Goal: Information Seeking & Learning: Find specific page/section

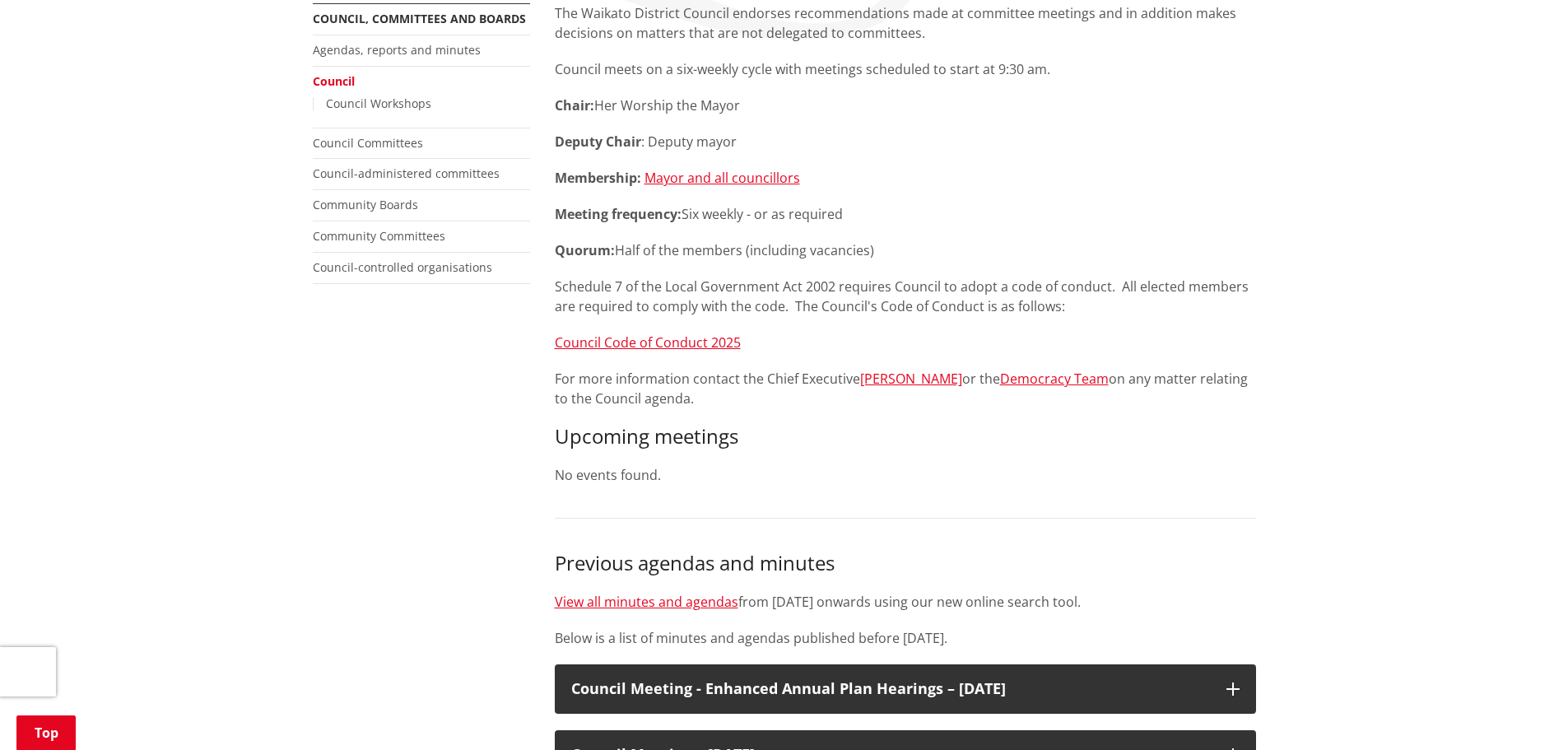
scroll to position [164, 0]
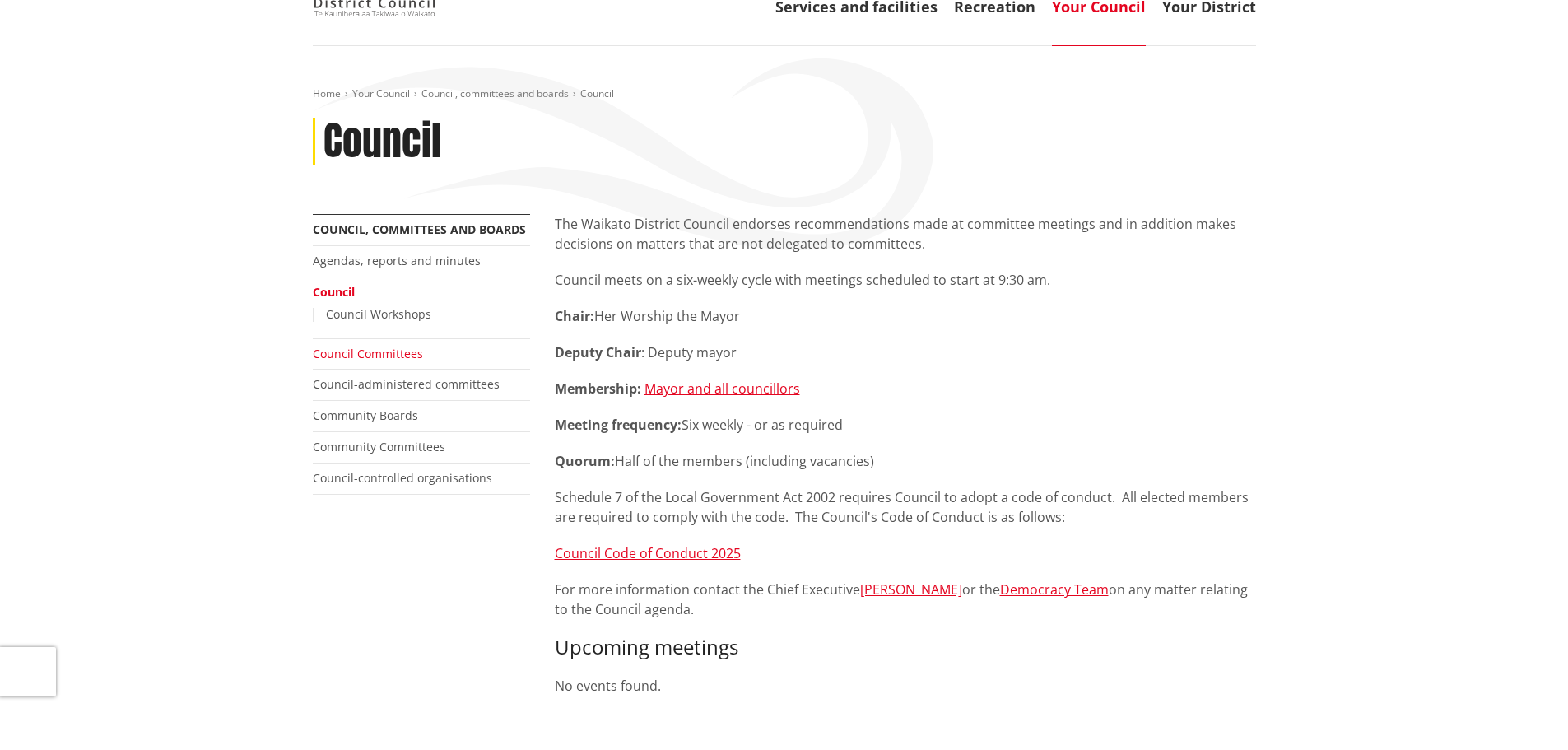
click at [396, 351] on link "Council Committees" at bounding box center [367, 354] width 110 height 15
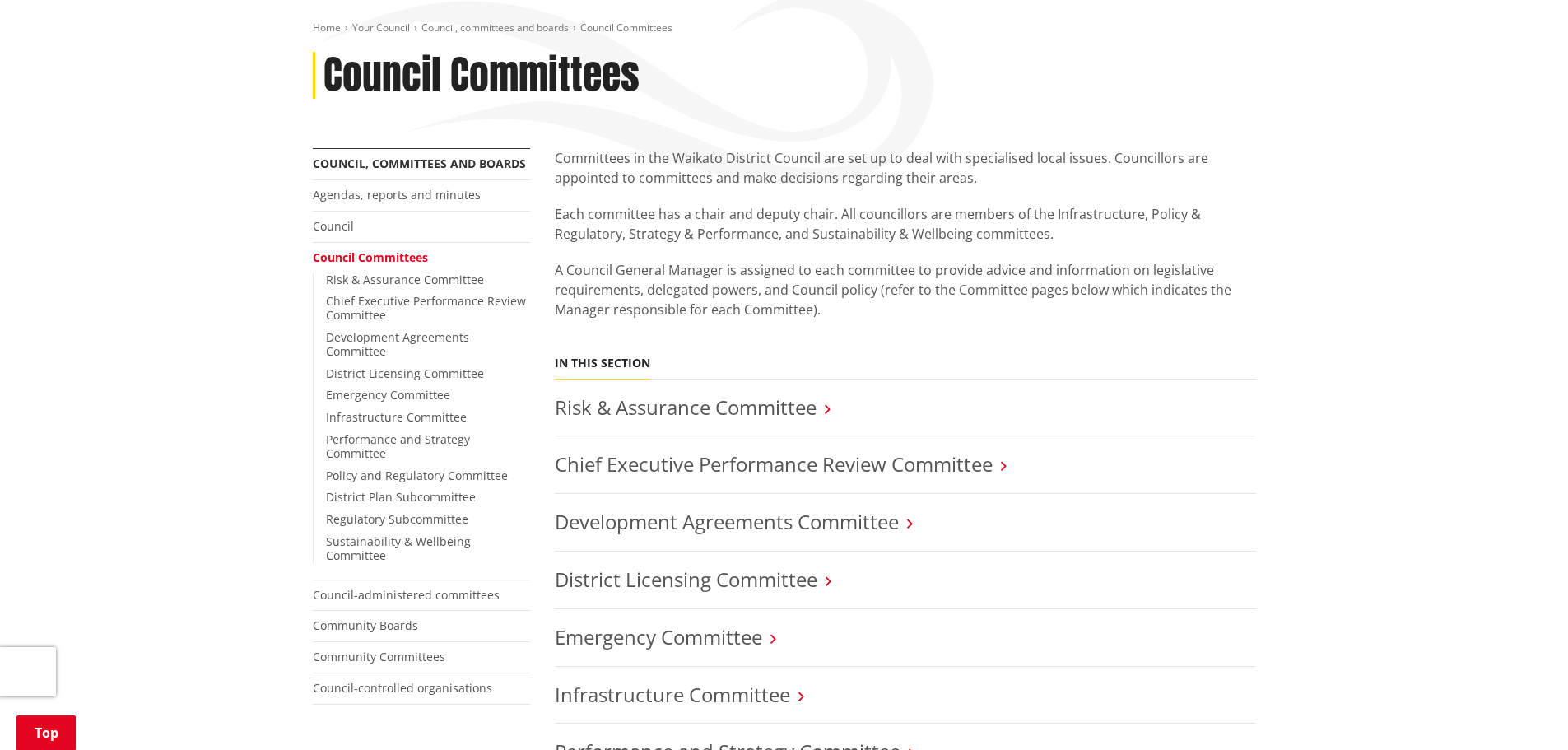
scroll to position [247, 0]
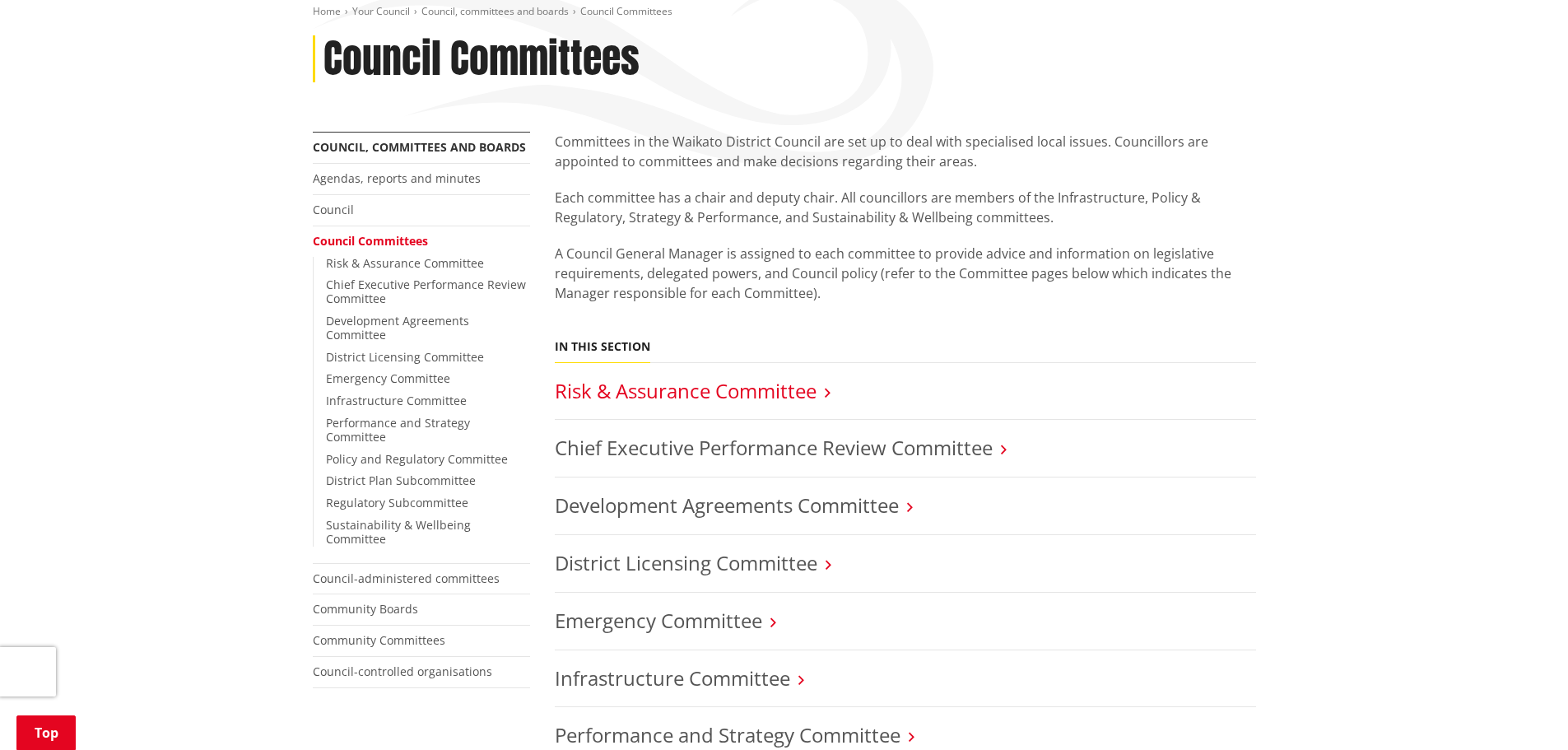
click at [780, 384] on link "Risk & Assurance Committee" at bounding box center [685, 390] width 262 height 27
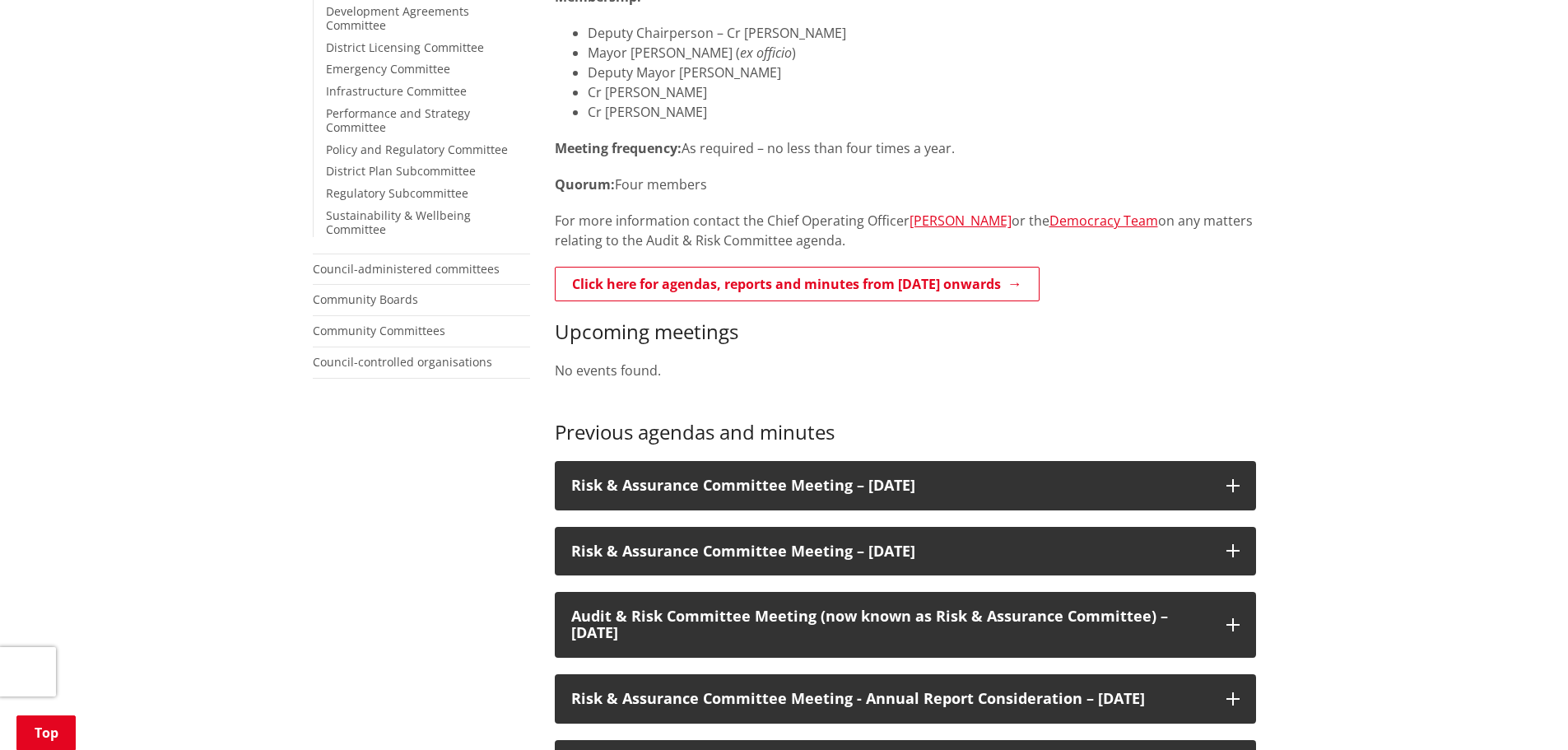
scroll to position [659, 0]
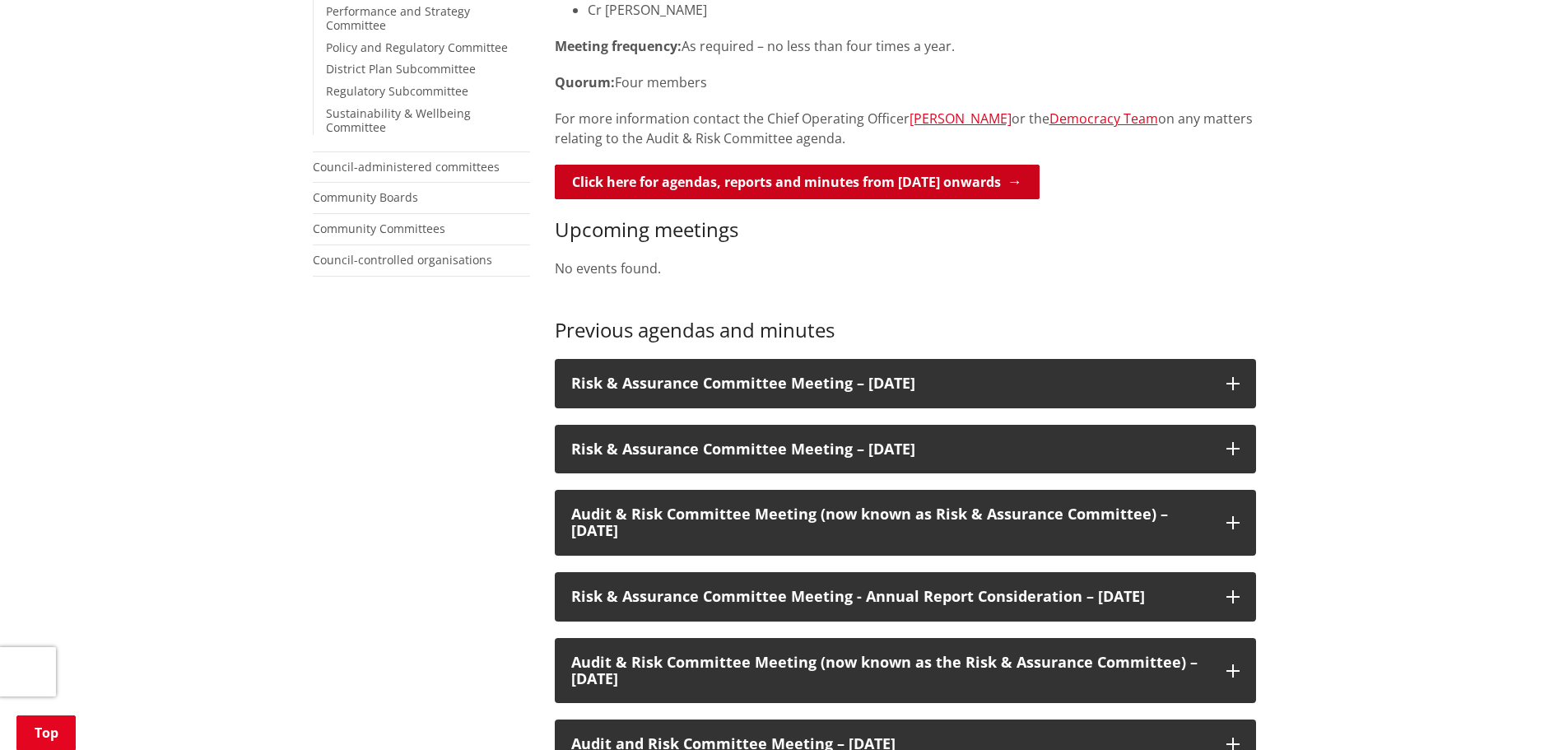
click at [782, 170] on link "Click here for agendas, reports and minutes from [DATE] onwards" at bounding box center [797, 182] width 485 height 35
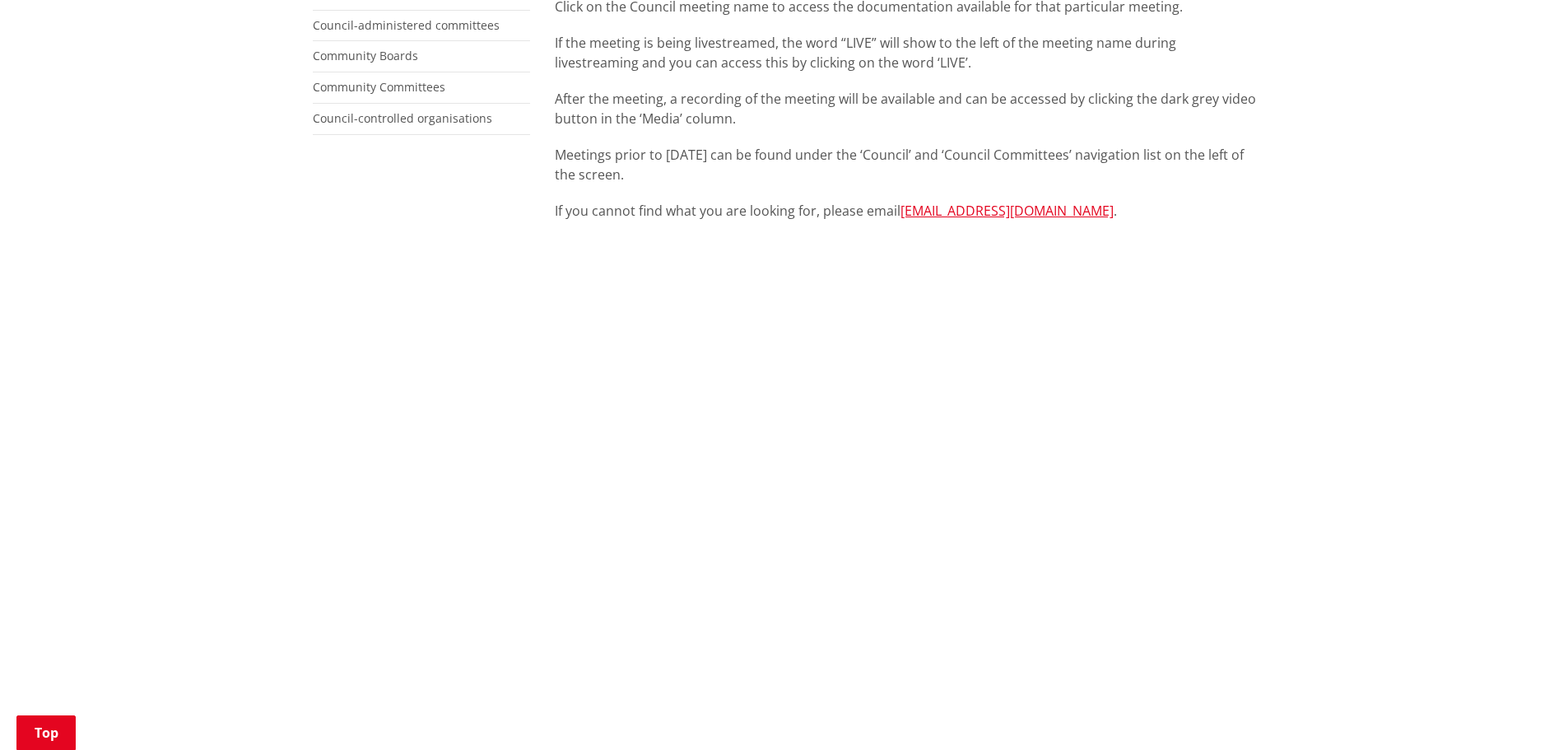
scroll to position [659, 0]
